Goal: Transaction & Acquisition: Purchase product/service

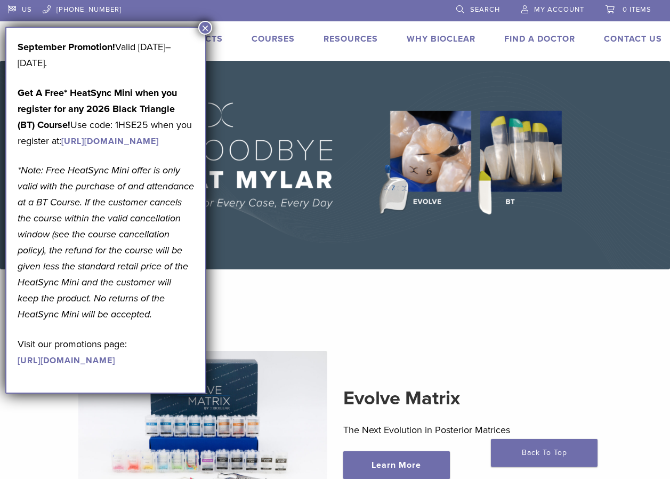
click at [555, 9] on span "My Account" at bounding box center [559, 9] width 50 height 9
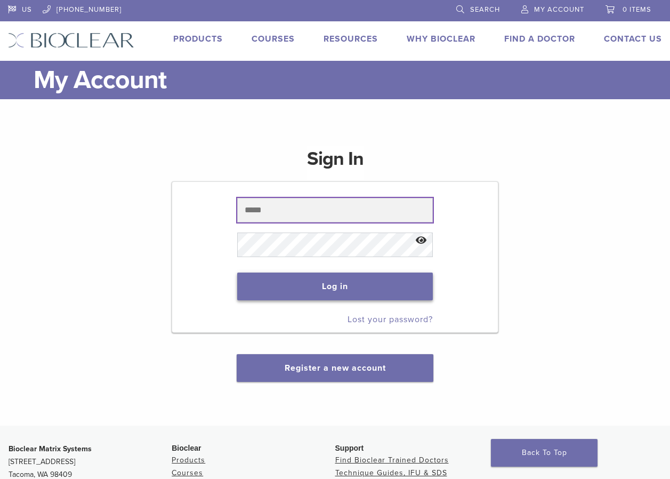
type input "**********"
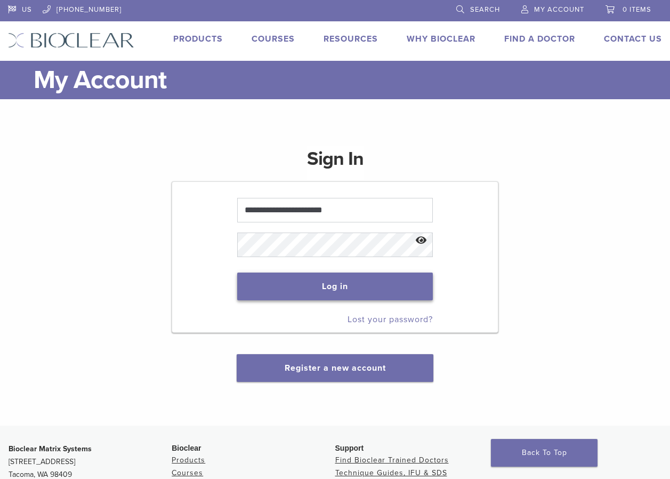
click at [325, 290] on button "Log in" at bounding box center [335, 286] width 196 height 28
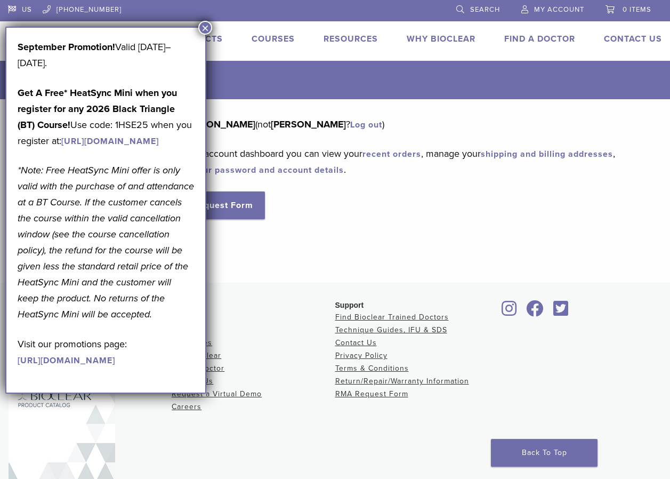
click at [395, 153] on link "recent orders" at bounding box center [391, 154] width 59 height 11
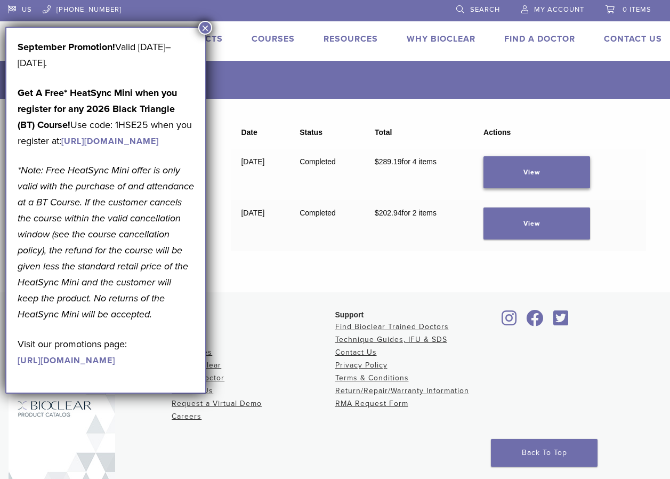
click at [539, 174] on link "View" at bounding box center [536, 172] width 107 height 32
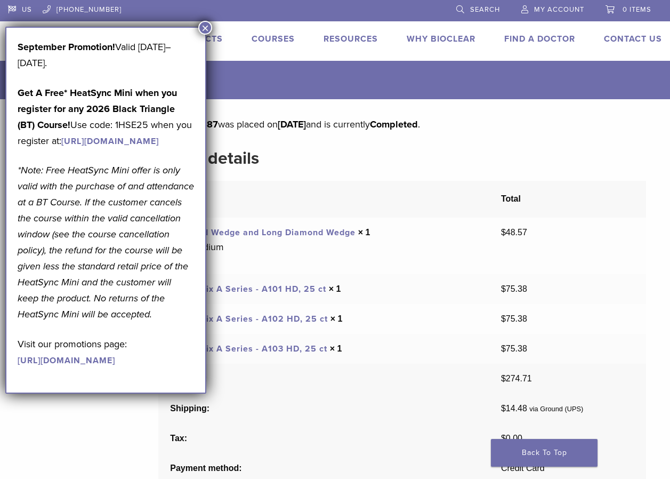
click at [322, 189] on th "Product" at bounding box center [323, 199] width 331 height 37
click at [264, 290] on link "HD Matrix A Series - A101 HD, 25 ct" at bounding box center [248, 289] width 156 height 11
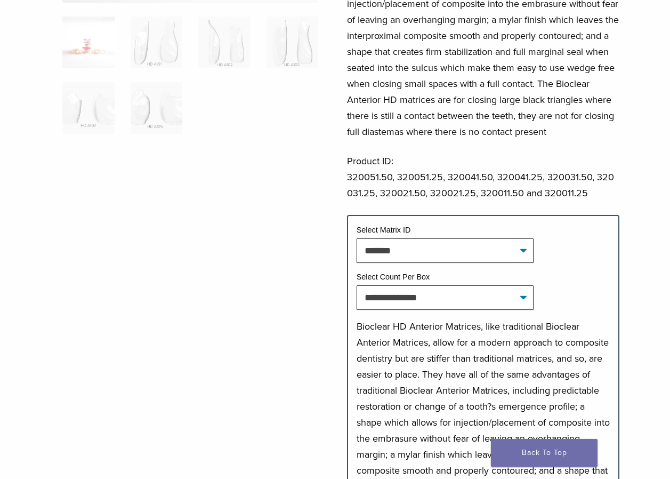
scroll to position [266, 0]
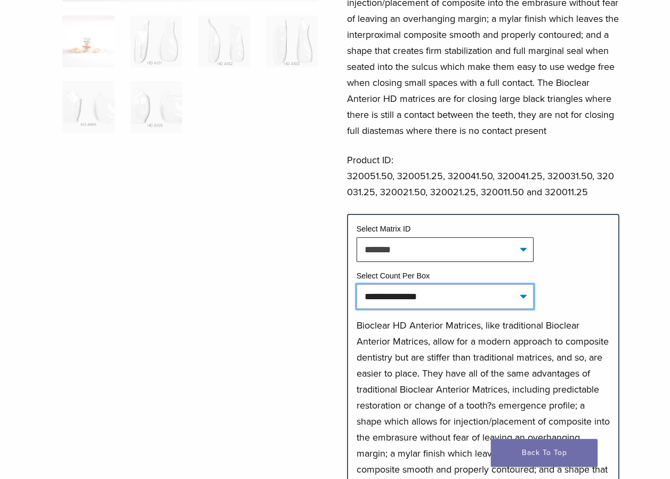
click at [402, 309] on select "**********" at bounding box center [445, 296] width 177 height 25
click at [357, 300] on select "**********" at bounding box center [445, 296] width 177 height 25
click at [547, 457] on link "Back To Top" at bounding box center [544, 453] width 107 height 28
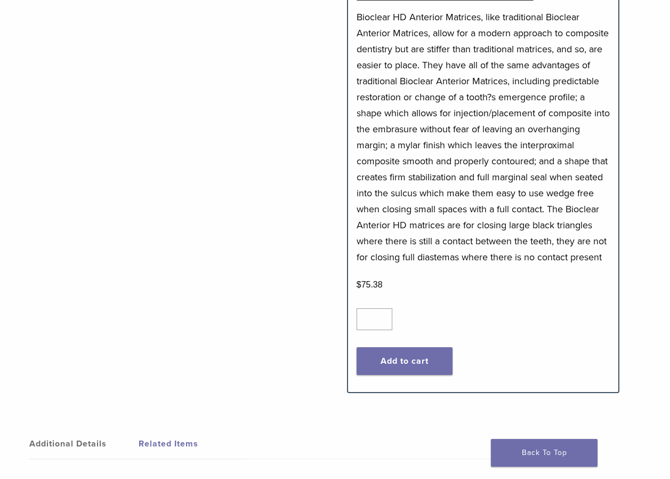
scroll to position [693, 0]
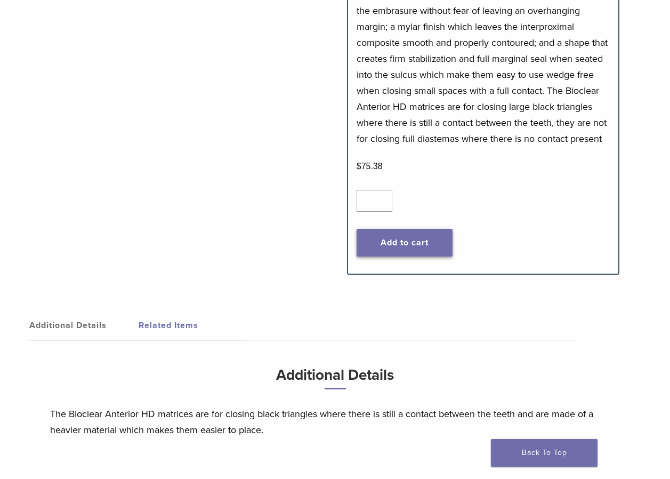
click at [404, 256] on button "Add to cart" at bounding box center [405, 243] width 96 height 28
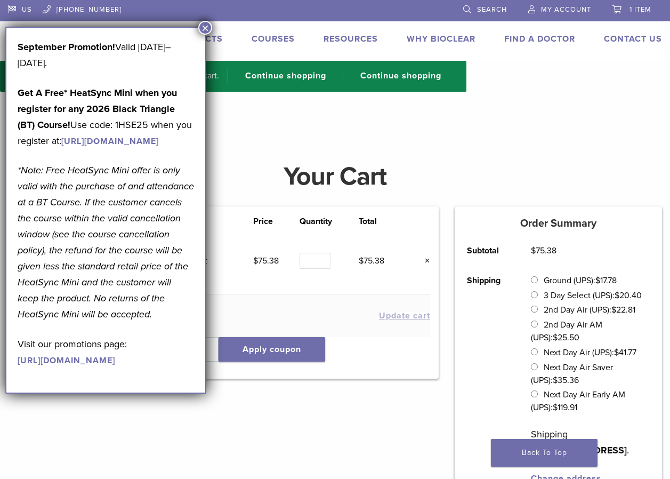
click at [203, 27] on button "×" at bounding box center [205, 28] width 14 height 14
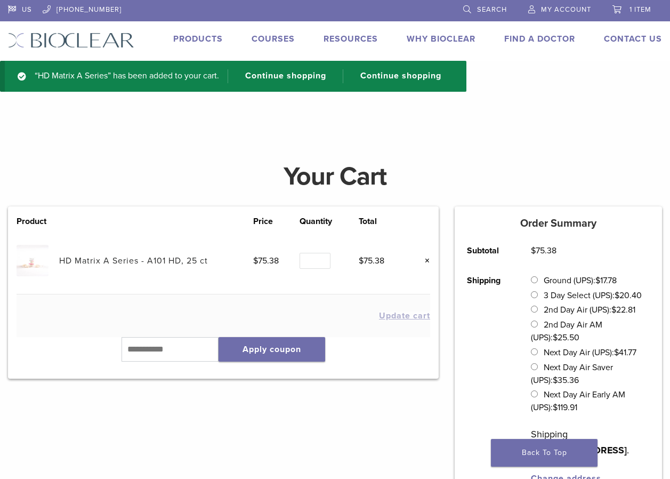
click at [569, 10] on span "My Account" at bounding box center [566, 9] width 50 height 9
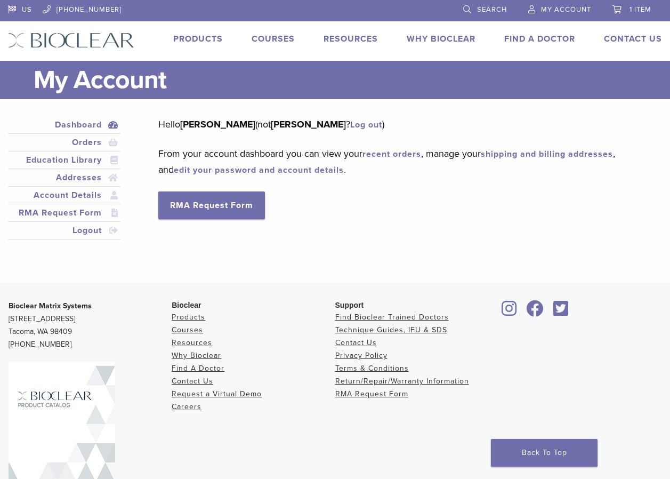
click at [412, 153] on link "recent orders" at bounding box center [391, 154] width 59 height 11
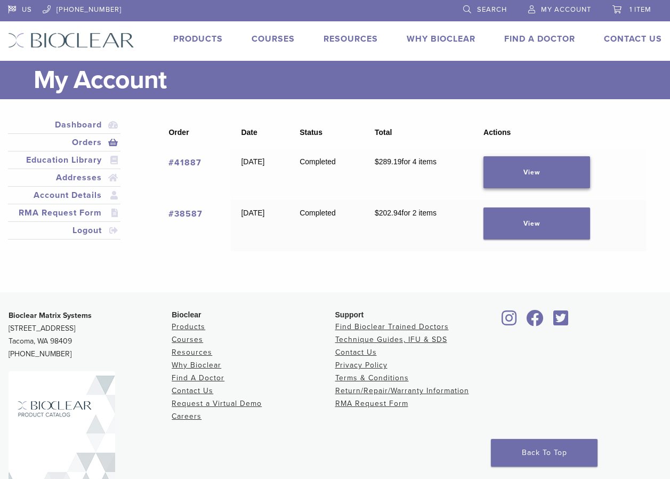
click at [534, 171] on link "View" at bounding box center [536, 172] width 107 height 32
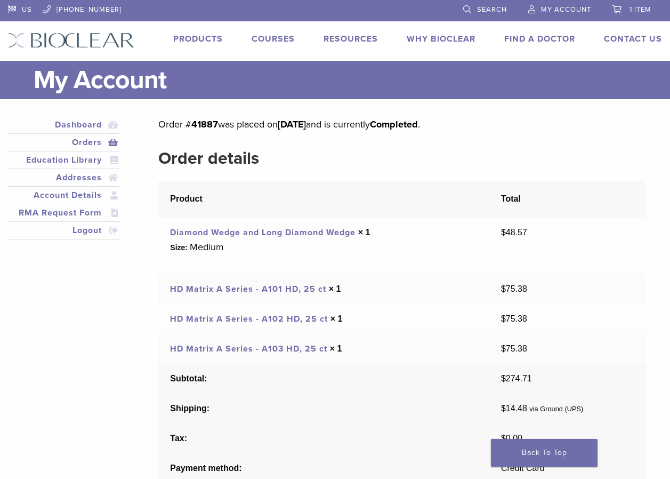
click at [248, 321] on link "HD Matrix A Series - A102 HD, 25 ct" at bounding box center [249, 318] width 158 height 11
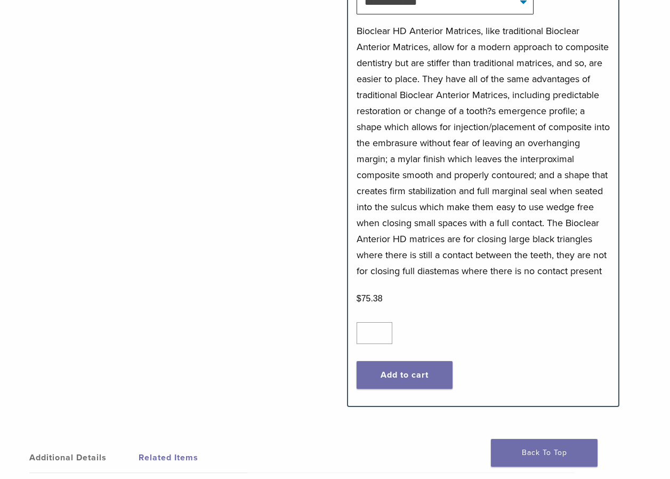
scroll to position [586, 0]
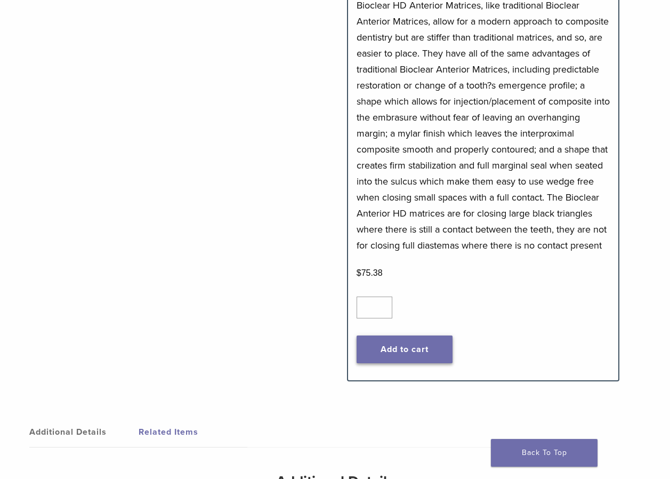
click at [400, 363] on button "Add to cart" at bounding box center [405, 349] width 96 height 28
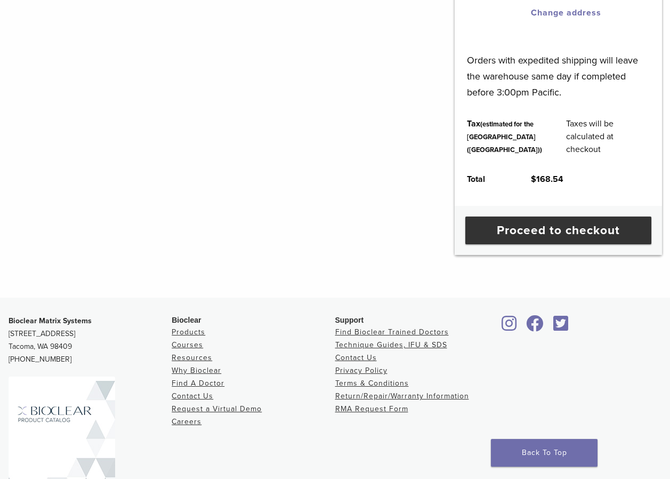
scroll to position [480, 0]
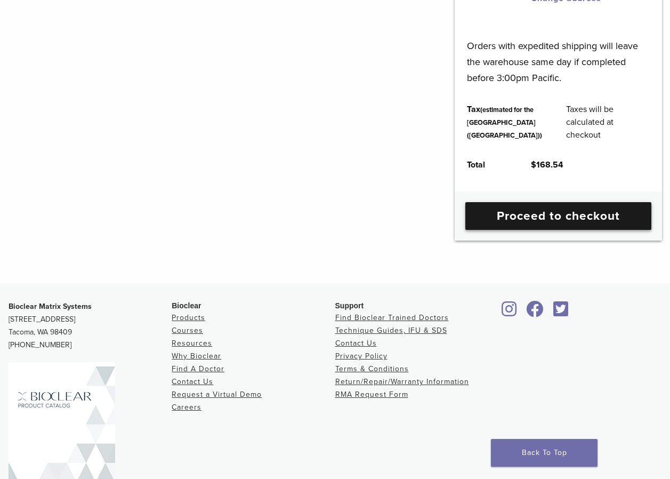
click at [546, 230] on link "Proceed to checkout" at bounding box center [558, 216] width 186 height 28
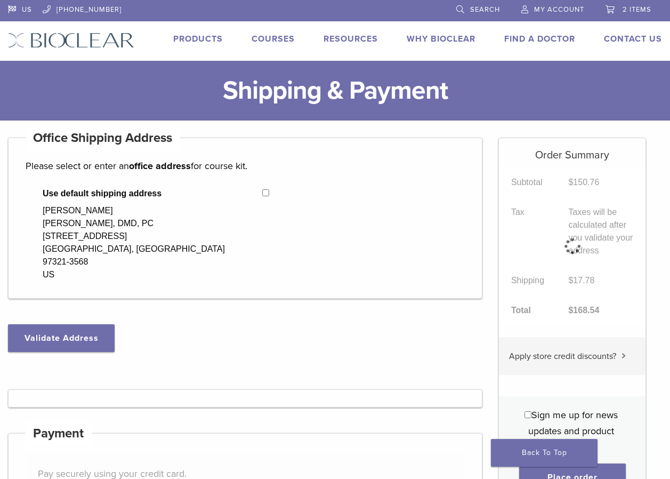
select select "**"
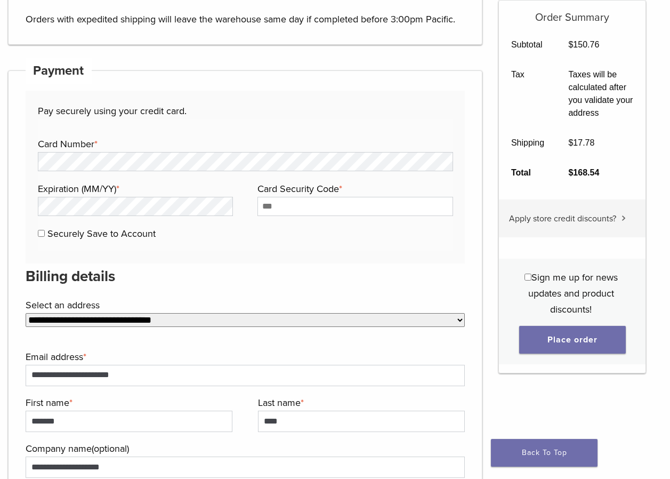
scroll to position [533, 0]
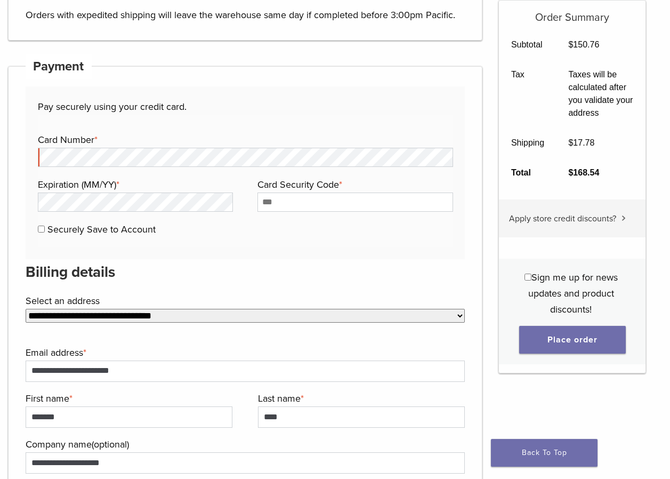
click at [325, 99] on p "Pay securely using your credit card." at bounding box center [245, 107] width 415 height 16
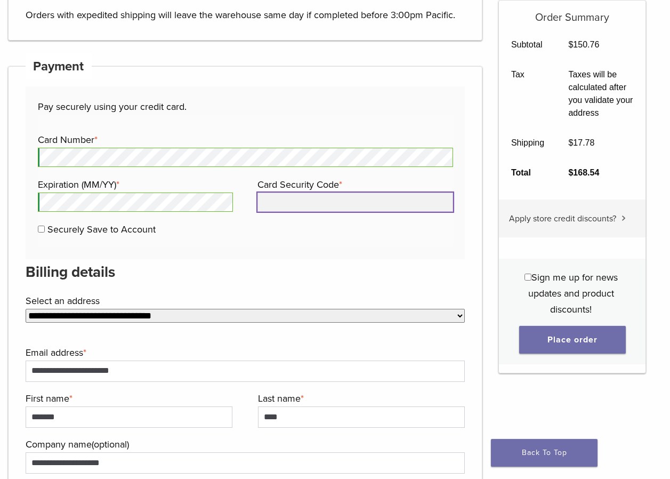
click at [272, 192] on input "Card Security Code *" at bounding box center [355, 201] width 196 height 19
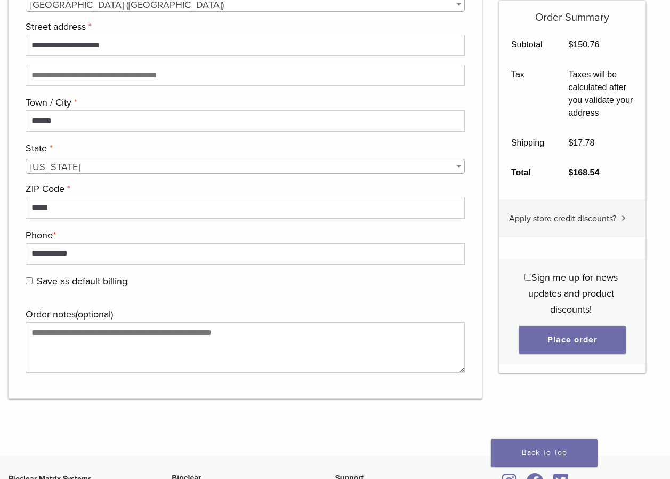
scroll to position [1066, 0]
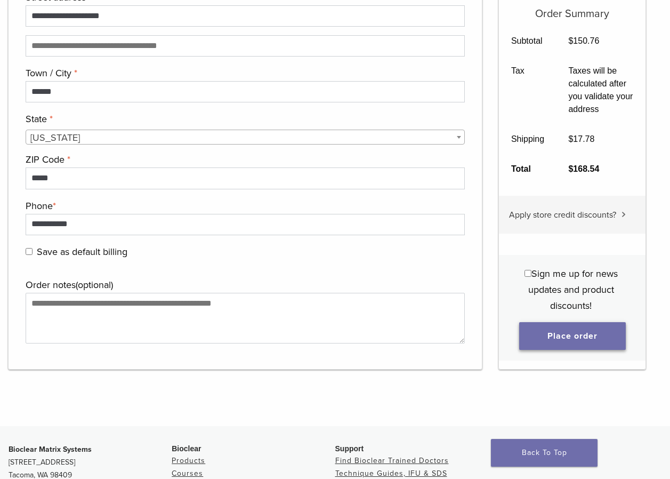
type input "***"
click at [576, 322] on button "Place order" at bounding box center [572, 336] width 107 height 28
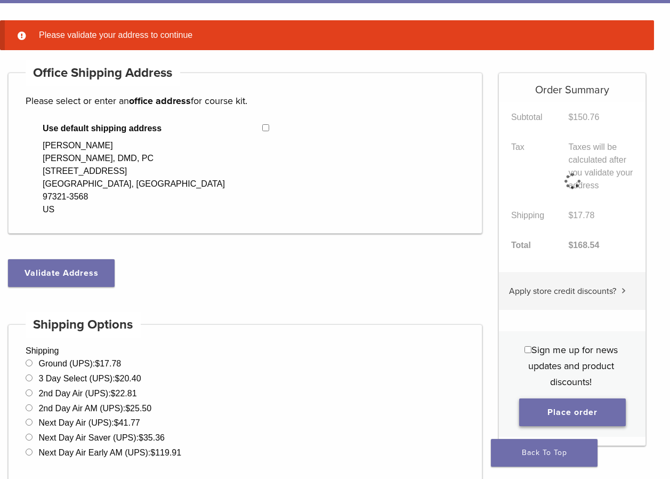
scroll to position [84, 0]
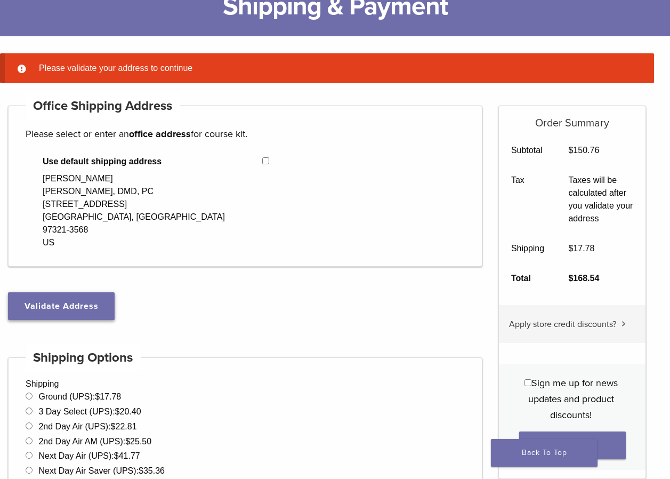
click at [73, 292] on button "Validate Address" at bounding box center [61, 306] width 107 height 28
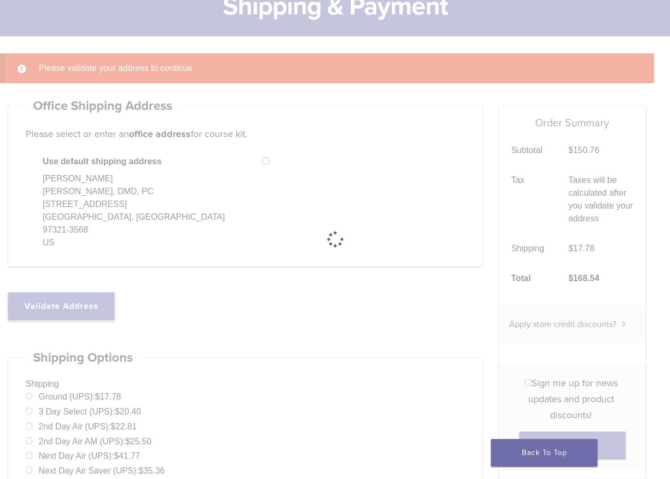
select select "**"
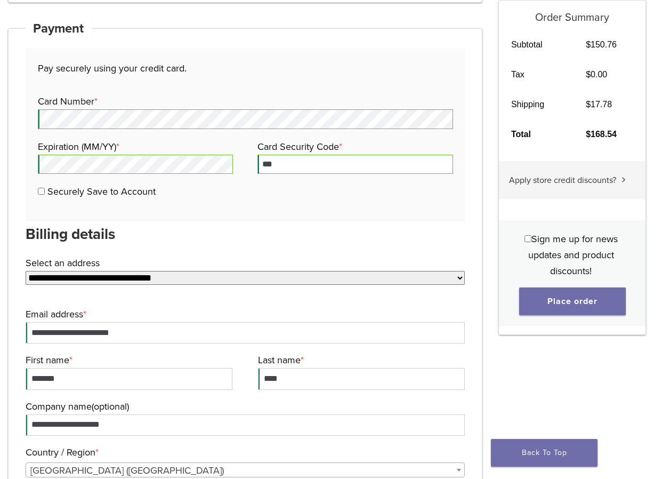
scroll to position [670, 0]
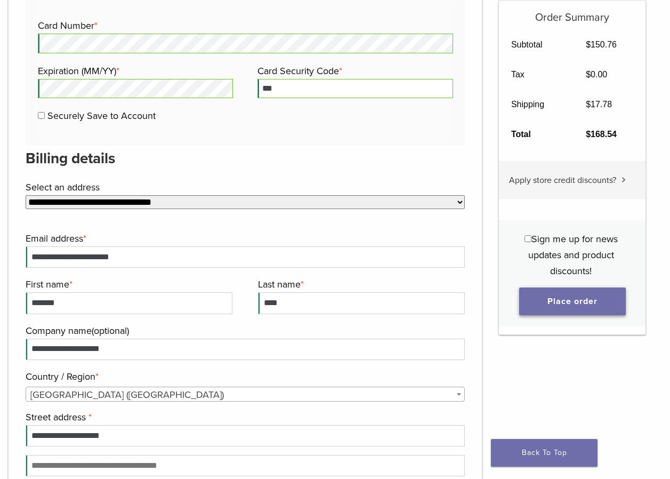
click at [566, 302] on button "Place order" at bounding box center [572, 301] width 107 height 28
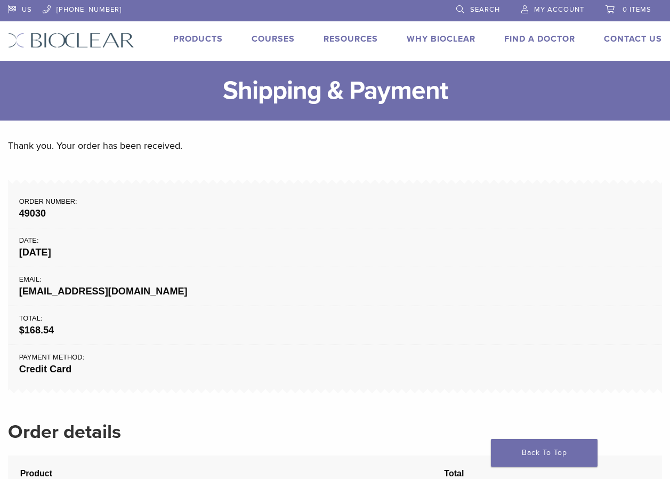
click at [284, 211] on strong "49030" at bounding box center [335, 213] width 632 height 14
